Goal: Check status: Check status

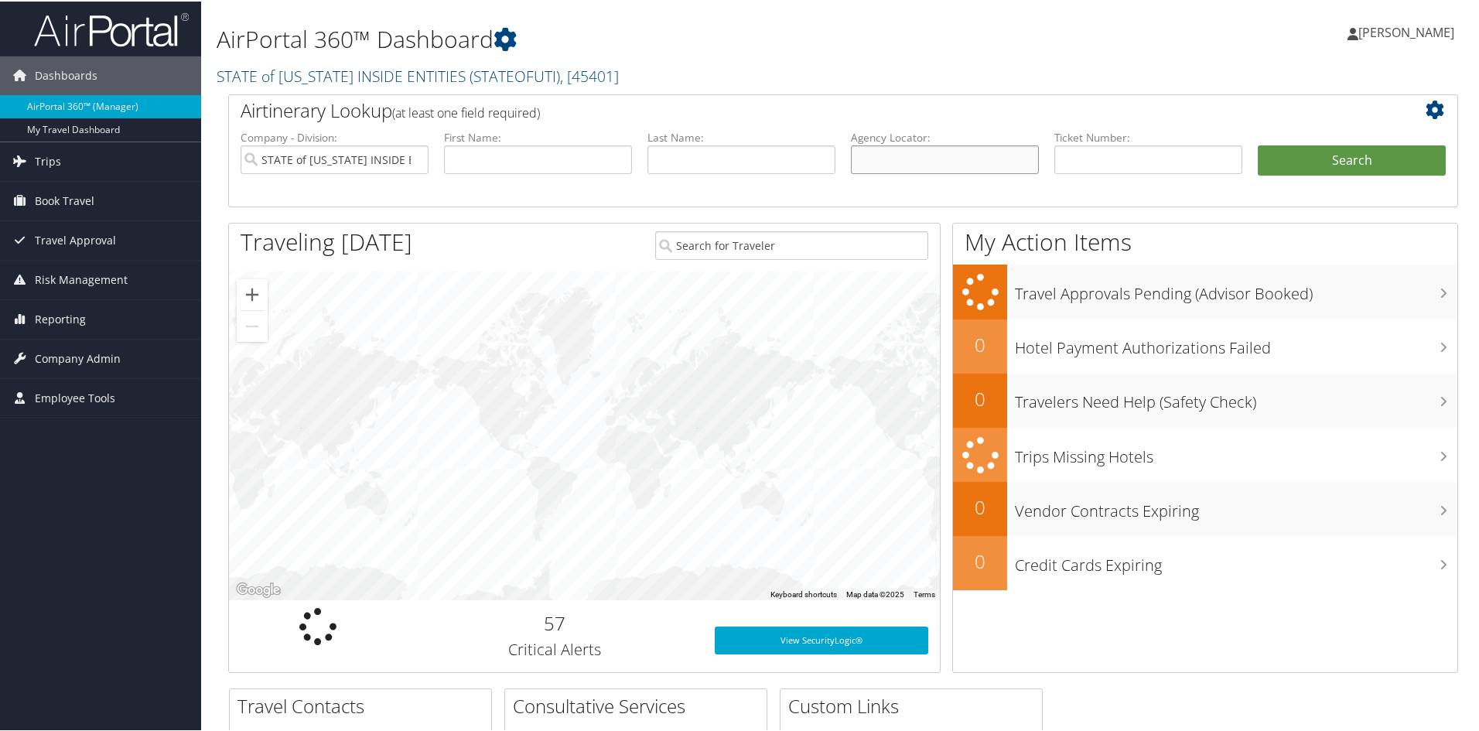
click at [983, 149] on input "text" at bounding box center [945, 158] width 188 height 29
type input "48MB3P"
click at [1258, 144] on button "Search" at bounding box center [1352, 159] width 188 height 31
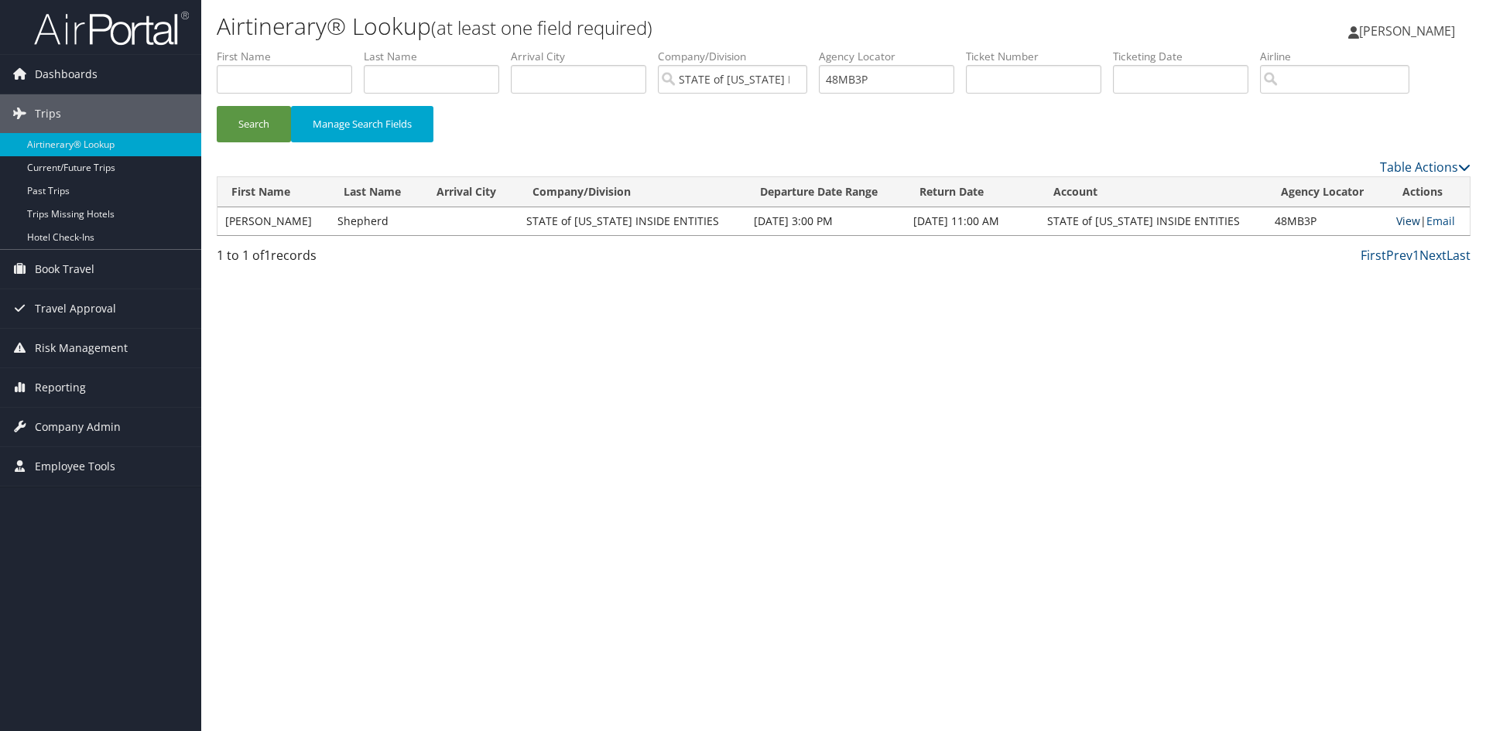
click at [1400, 215] on link "View" at bounding box center [1408, 221] width 24 height 15
drag, startPoint x: 930, startPoint y: 79, endPoint x: 727, endPoint y: 97, distance: 204.3
click at [727, 49] on ul "First Name Last Name Departure City Arrival City Company/Division STATE of UTAH…" at bounding box center [843, 49] width 1253 height 0
click at [1047, 80] on input "text" at bounding box center [1033, 79] width 135 height 29
type input "8900896653283"
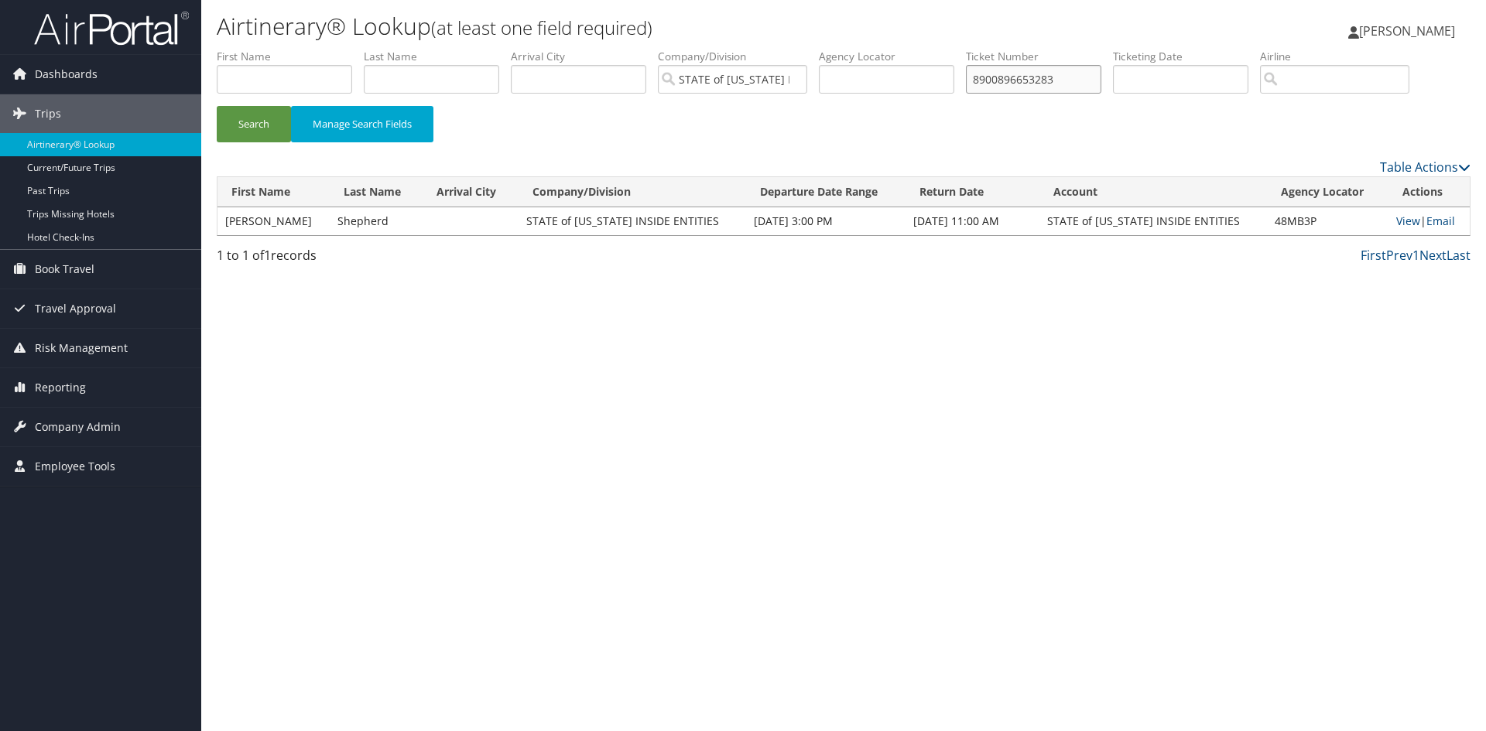
click at [217, 106] on button "Search" at bounding box center [254, 124] width 74 height 36
click at [1398, 224] on link "View" at bounding box center [1410, 221] width 24 height 15
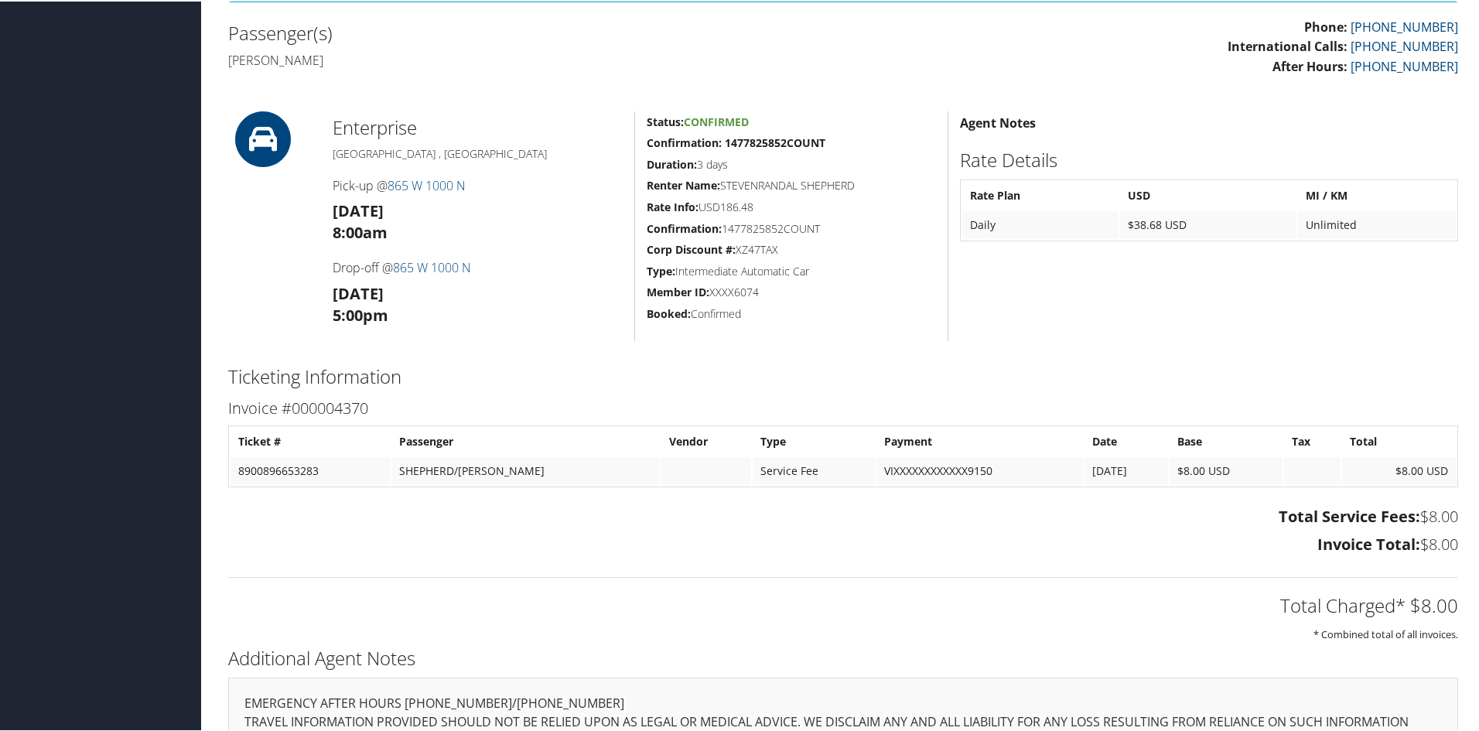
scroll to position [619, 0]
